Goal: Check status: Check status

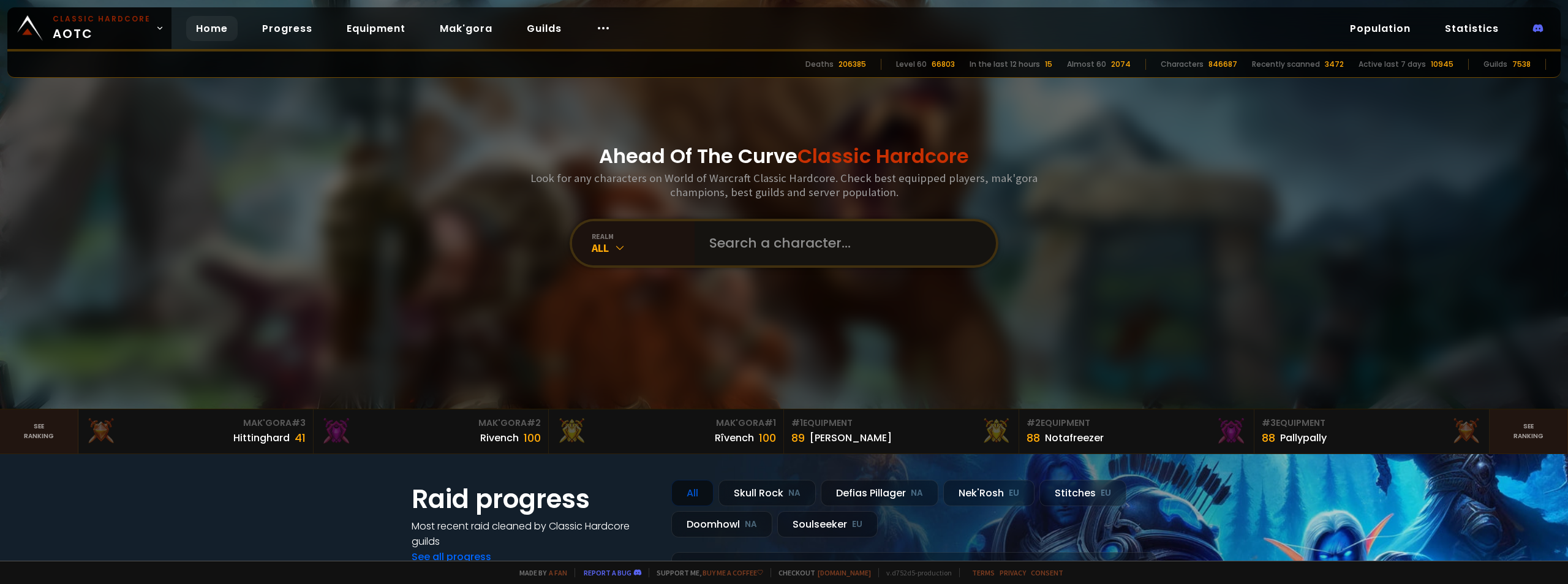
click at [743, 248] on input "text" at bounding box center [841, 243] width 279 height 44
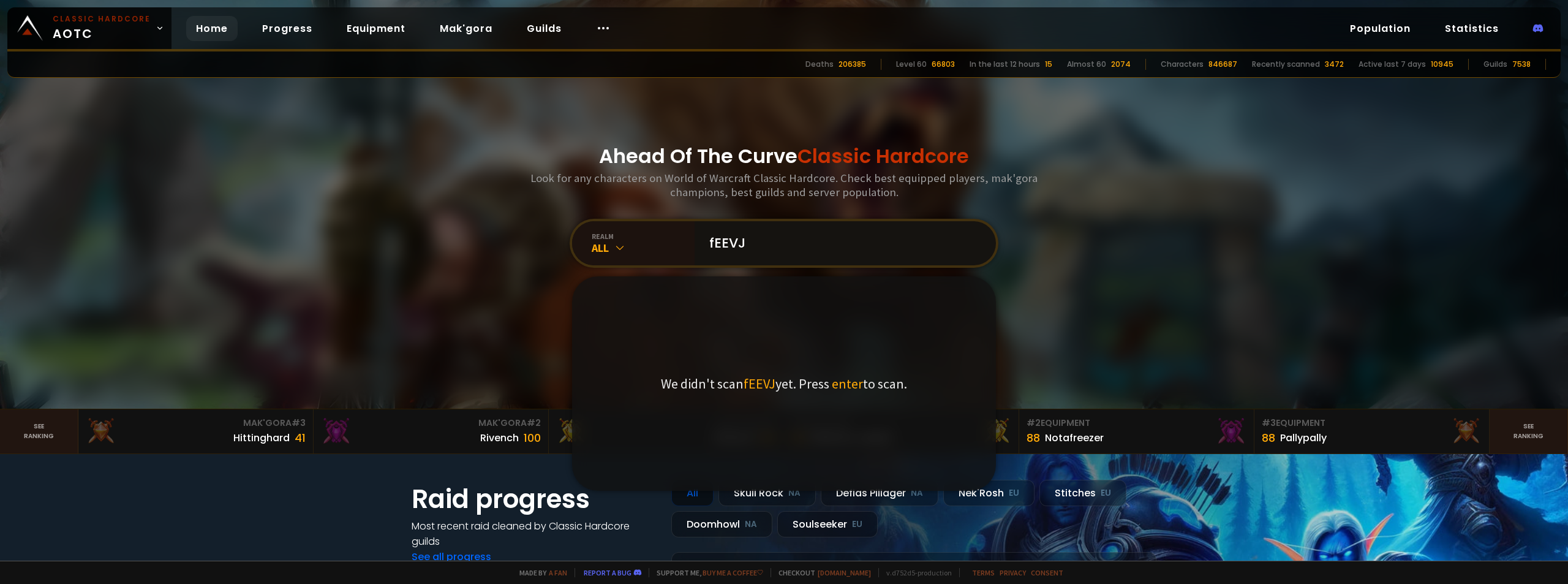
type input "fEEVJR"
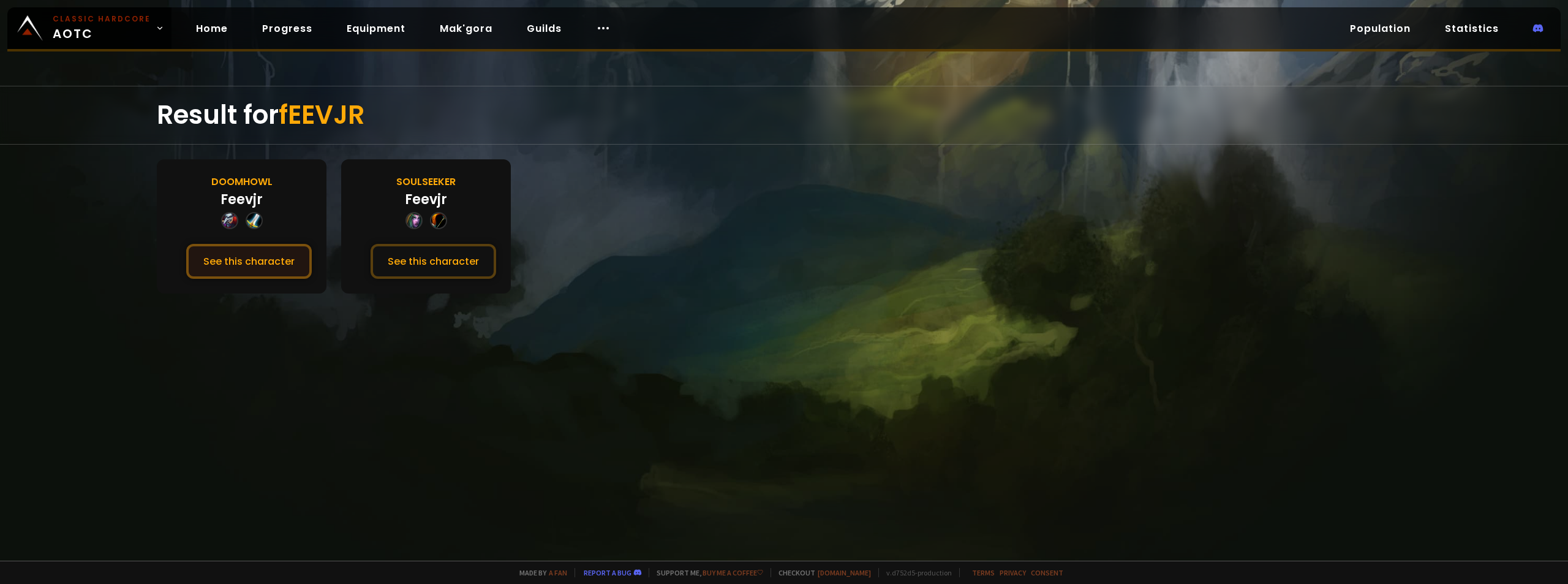
click at [220, 259] on button "See this character" at bounding box center [249, 261] width 125 height 35
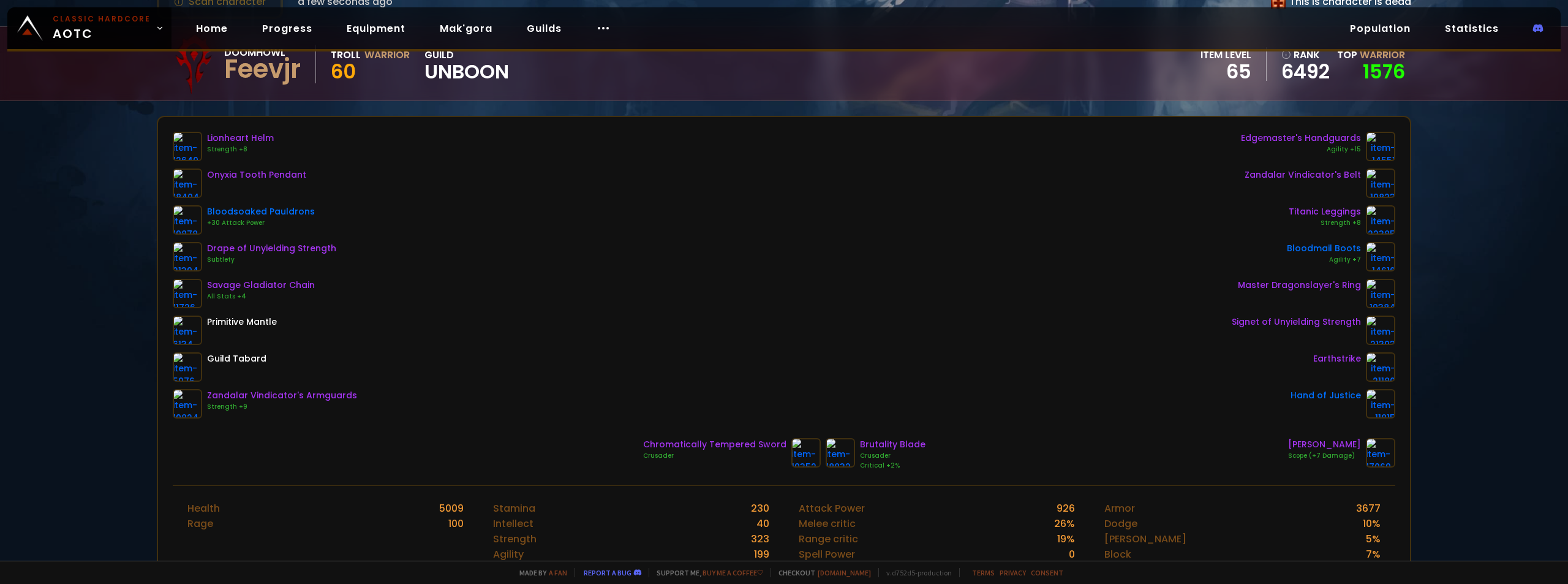
scroll to position [123, 0]
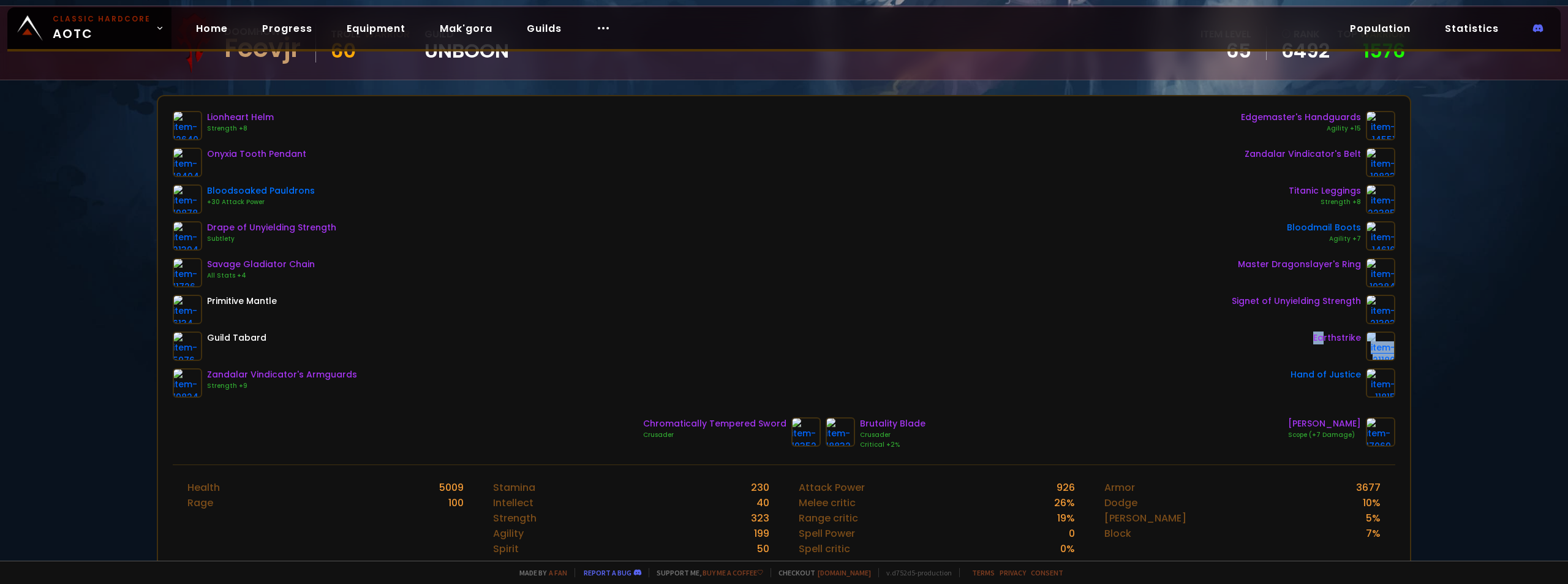
drag, startPoint x: 1315, startPoint y: 338, endPoint x: 1373, endPoint y: 342, distance: 58.1
click at [1373, 342] on div "Earthstrike" at bounding box center [1313, 346] width 163 height 30
click at [891, 215] on div "Lionheart Helm Strength +8 Onyxia Tooth Pendant Bloodsoaked Pauldrons +30 Attac…" at bounding box center [784, 254] width 1222 height 287
drag, startPoint x: 228, startPoint y: 227, endPoint x: 344, endPoint y: 220, distance: 116.2
click at [344, 220] on div "Lionheart Helm Strength +8 Onyxia Tooth Pendant Bloodsoaked Pauldrons +30 Attac…" at bounding box center [264, 254] width 184 height 287
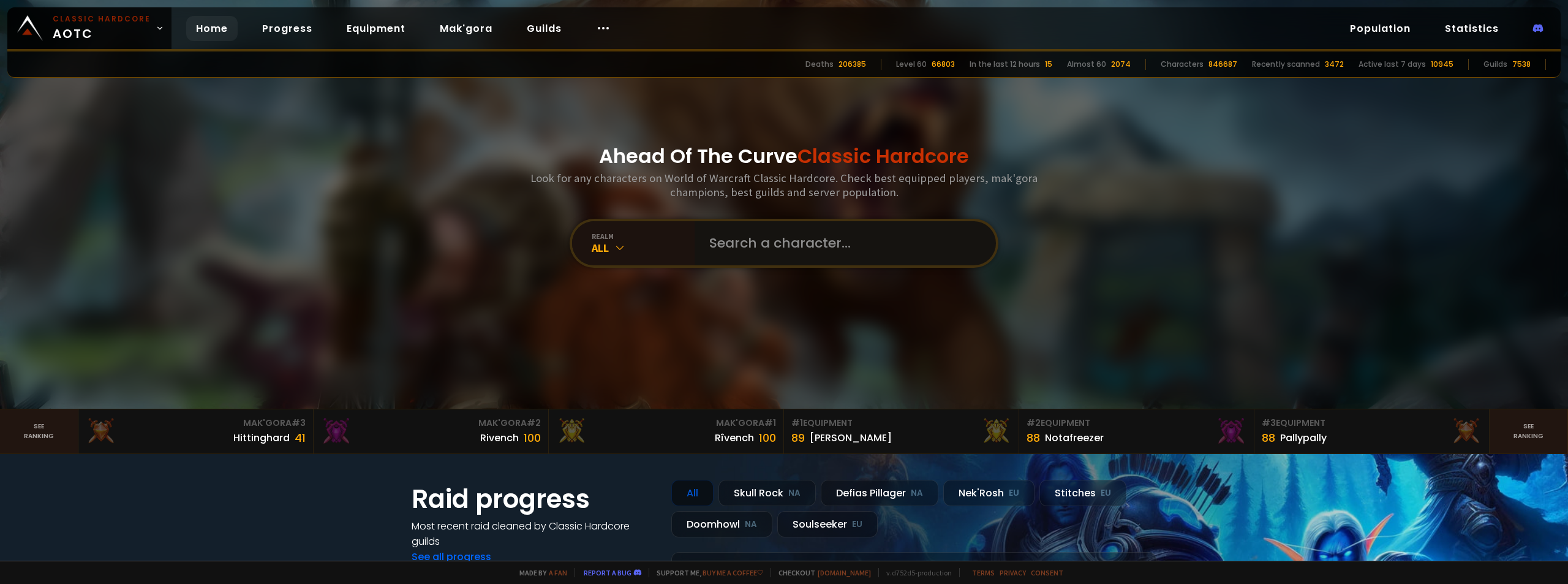
click at [717, 240] on input "text" at bounding box center [841, 243] width 279 height 44
type input "buttercrud"
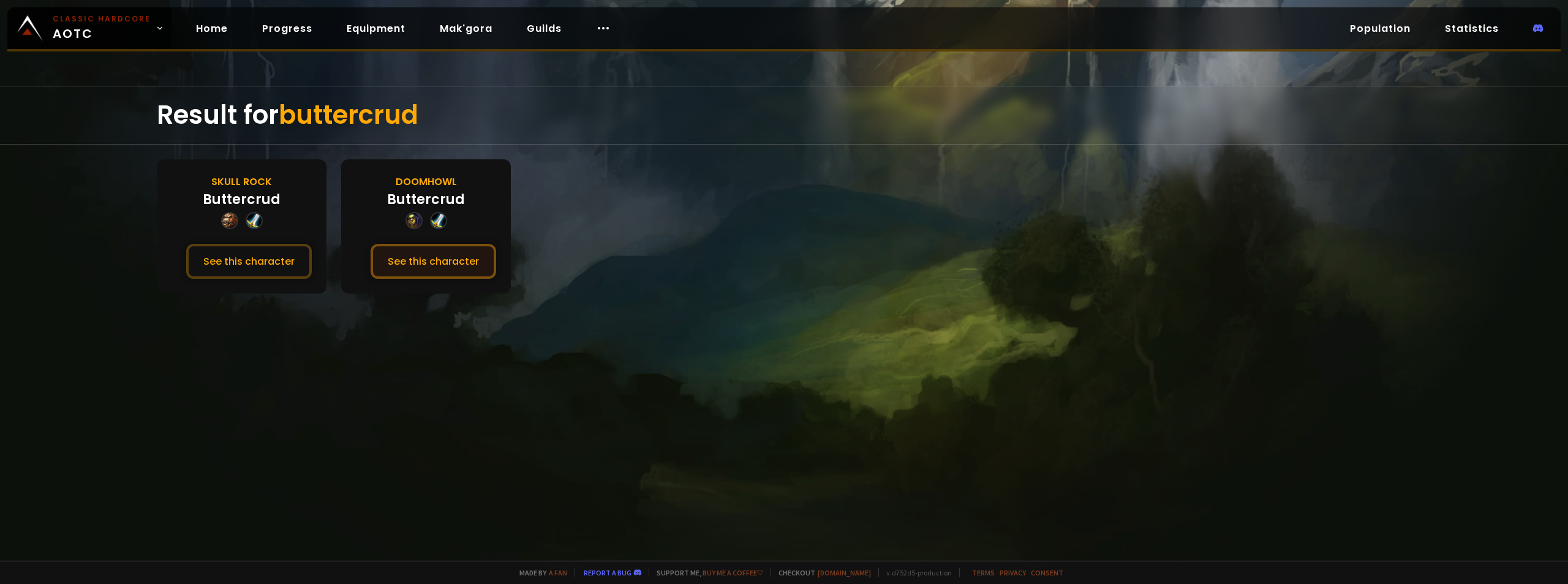
click at [416, 265] on button "See this character" at bounding box center [433, 261] width 125 height 35
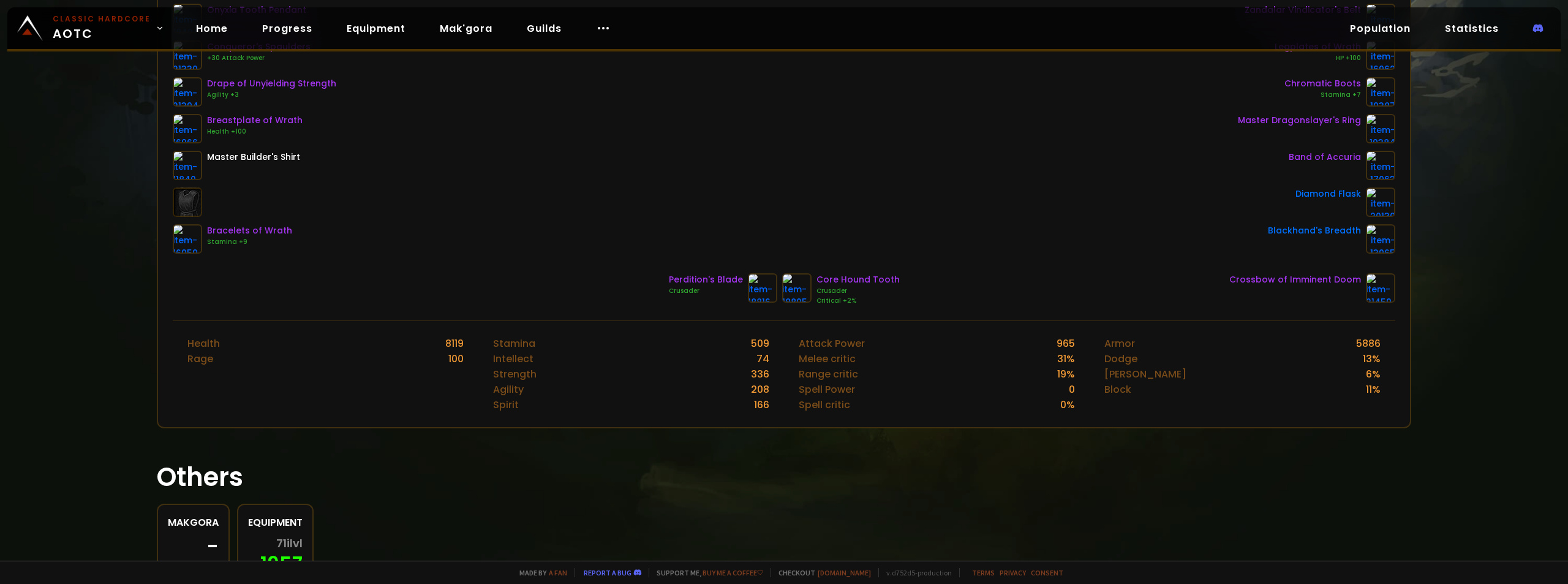
scroll to position [329, 0]
